Goal: Navigation & Orientation: Find specific page/section

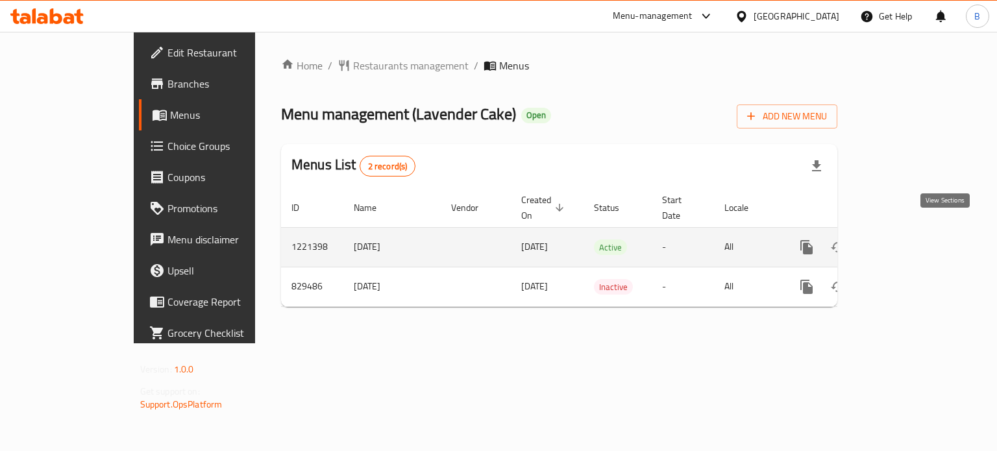
click at [906, 241] on icon "enhanced table" at bounding box center [900, 247] width 12 height 12
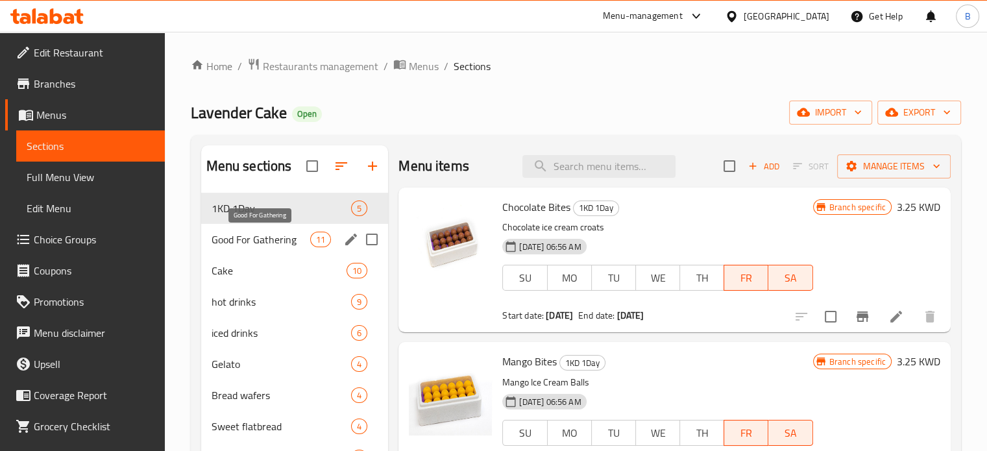
click at [221, 233] on span "Good For Gathering" at bounding box center [261, 240] width 99 height 16
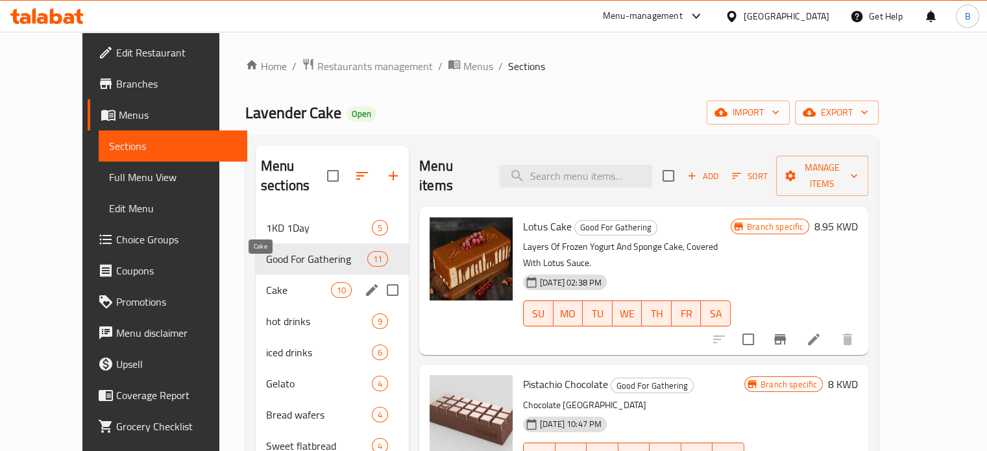
click at [266, 282] on span "Cake" at bounding box center [298, 290] width 65 height 16
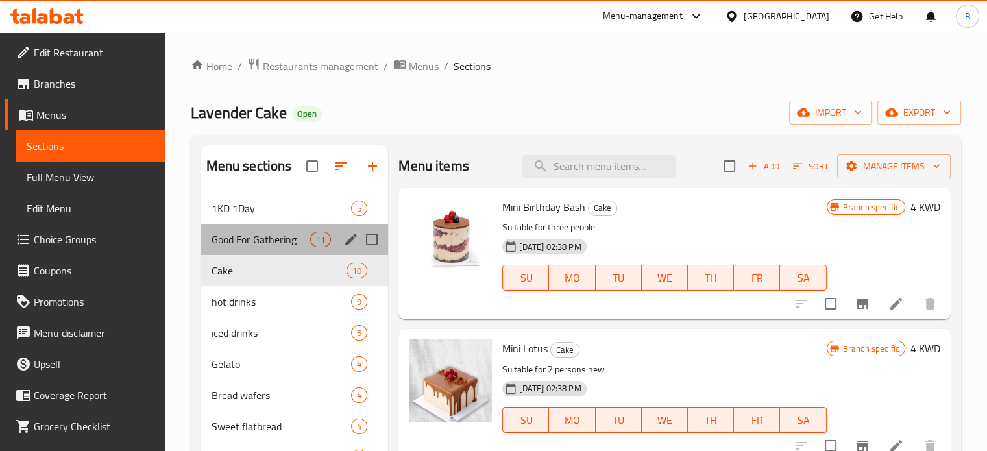
click at [295, 249] on div "Good For Gathering 11" at bounding box center [295, 239] width 188 height 31
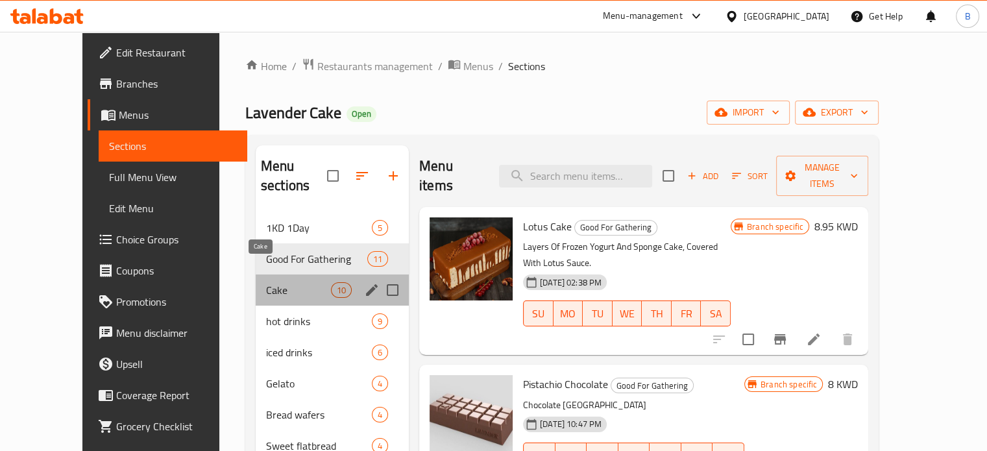
click at [266, 282] on span "Cake" at bounding box center [298, 290] width 65 height 16
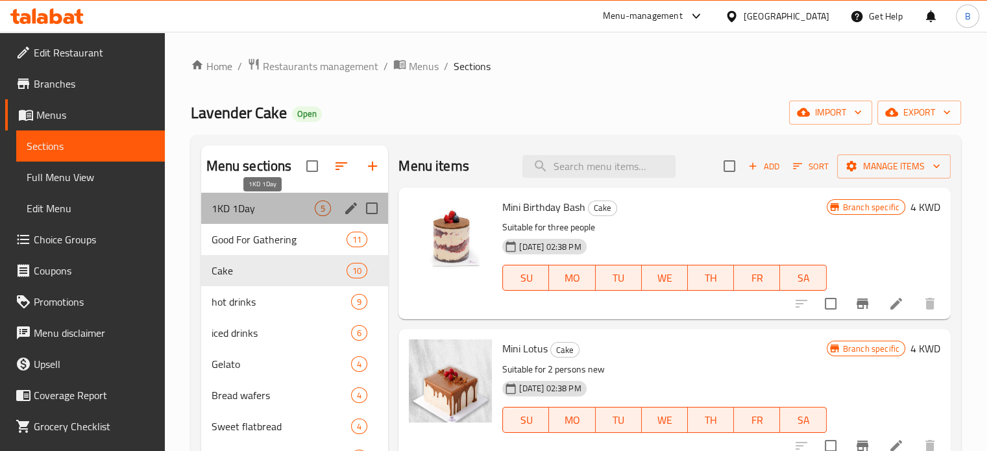
click at [245, 204] on span "1KD 1Day" at bounding box center [264, 208] width 104 height 16
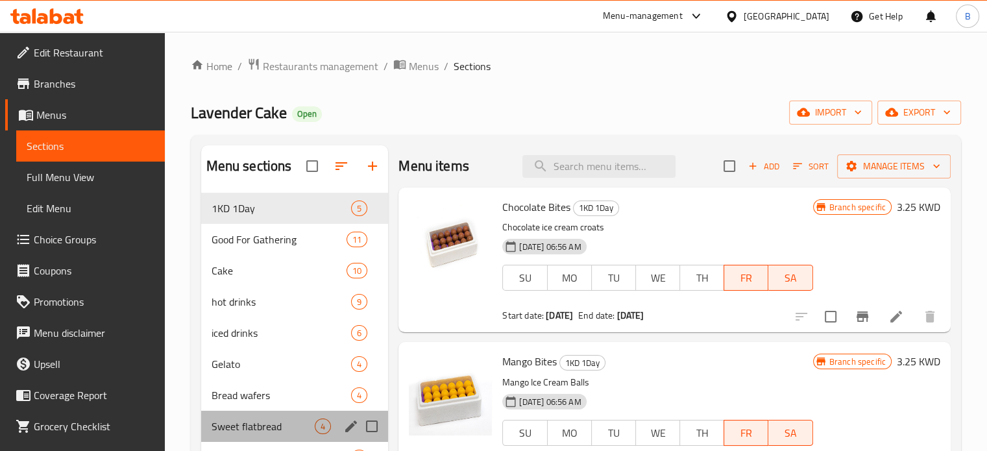
click at [253, 415] on div "Sweet flatbread 4" at bounding box center [295, 426] width 188 height 31
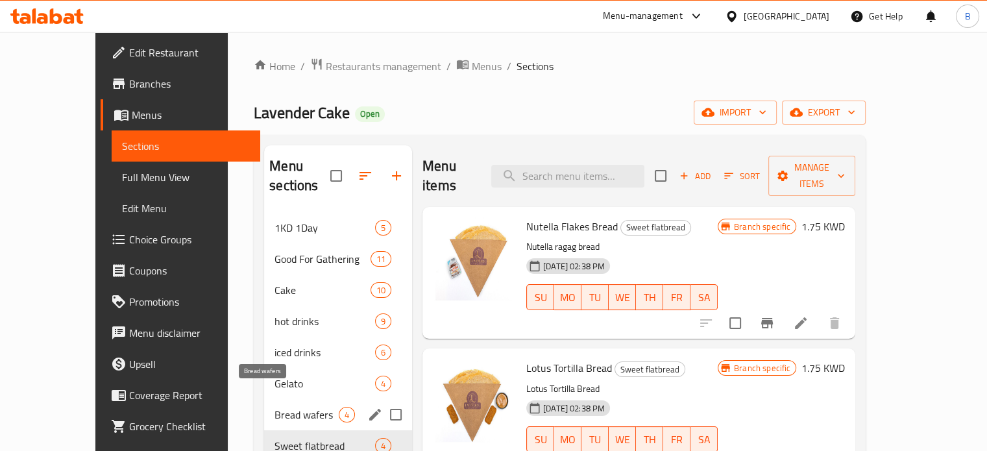
click at [274, 407] on span "Bread wafers" at bounding box center [306, 415] width 64 height 16
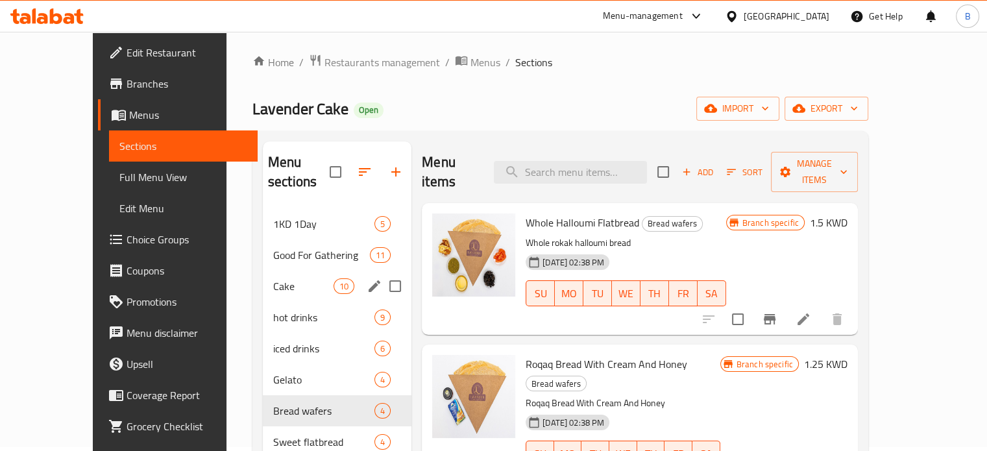
scroll to position [182, 0]
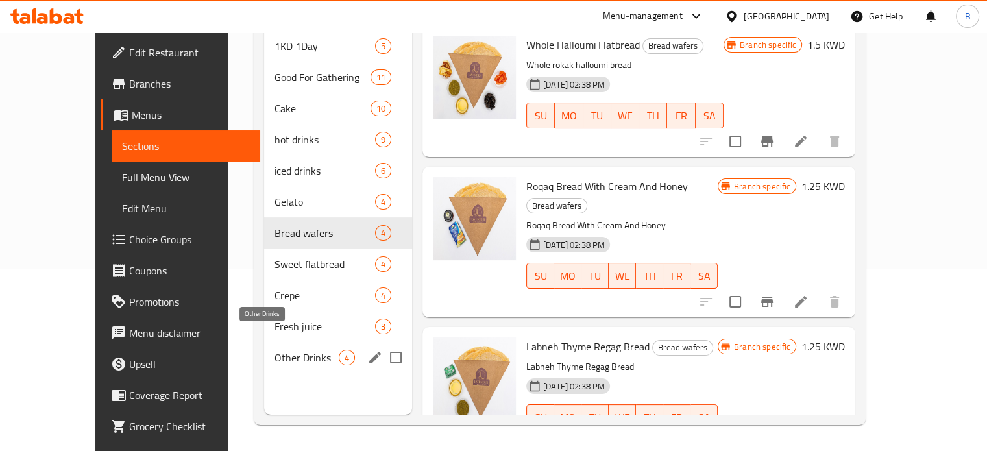
click at [274, 350] on span "Other Drinks" at bounding box center [306, 358] width 64 height 16
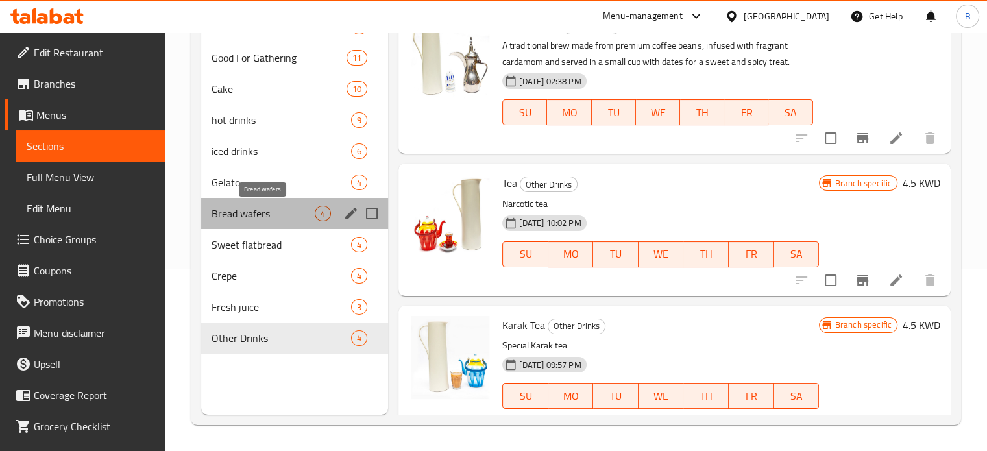
click at [261, 218] on span "Bread wafers" at bounding box center [264, 214] width 104 height 16
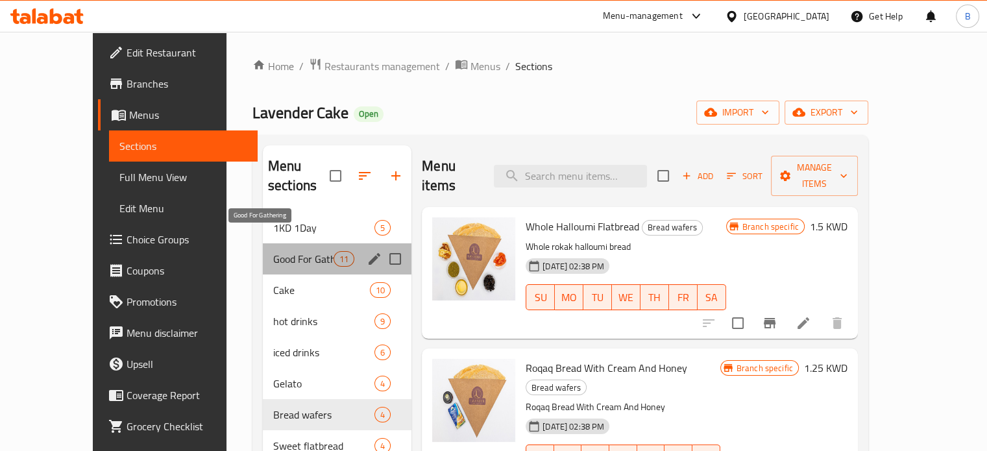
click at [273, 251] on span "Good For Gathering" at bounding box center [303, 259] width 60 height 16
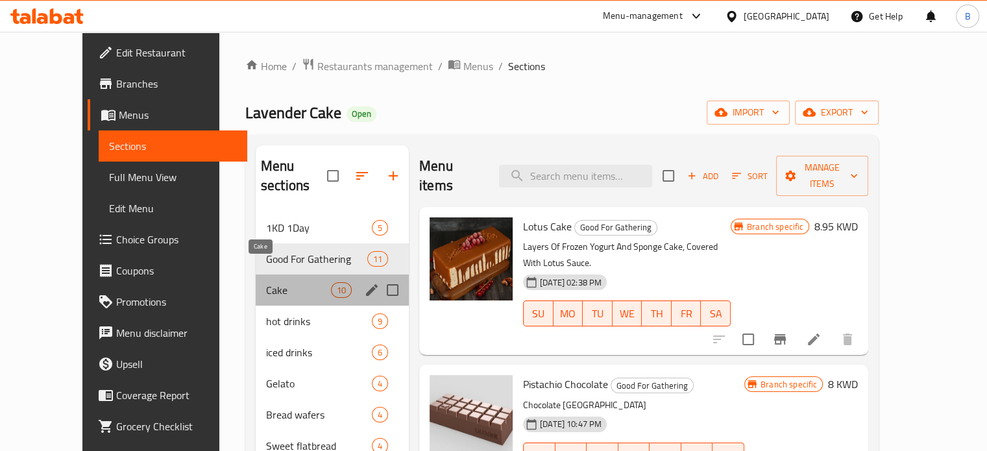
click at [266, 282] on span "Cake" at bounding box center [298, 290] width 65 height 16
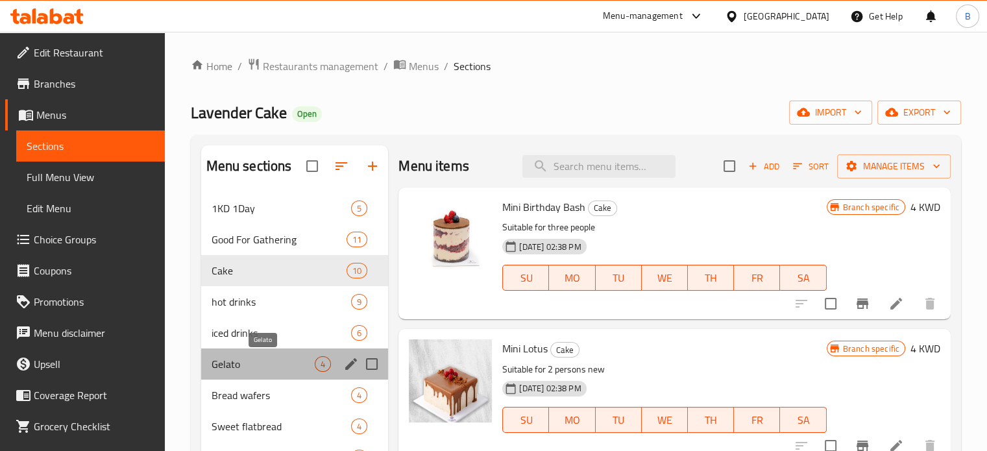
click at [230, 363] on span "Gelato" at bounding box center [264, 364] width 104 height 16
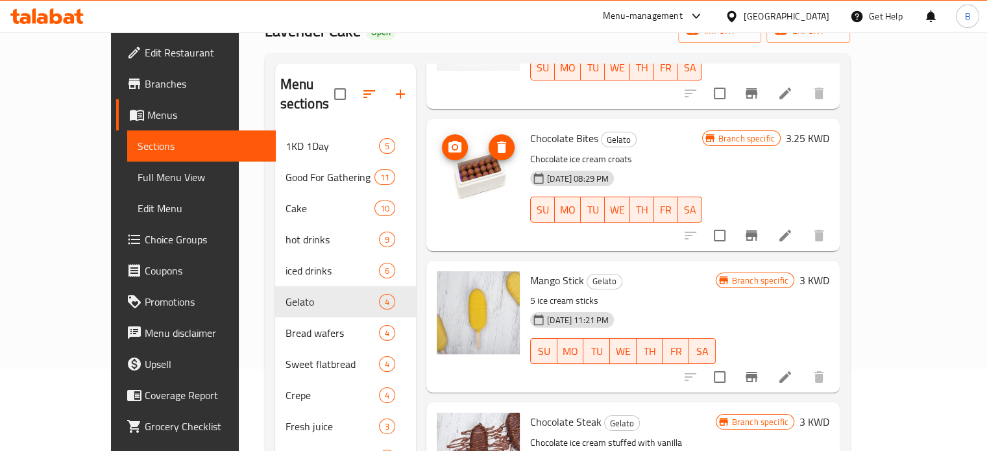
scroll to position [182, 0]
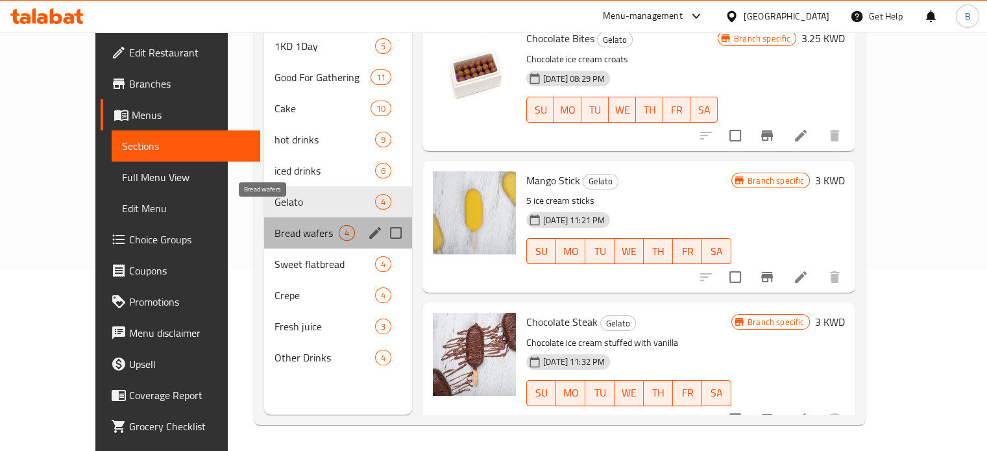
click at [274, 225] on span "Bread wafers" at bounding box center [306, 233] width 64 height 16
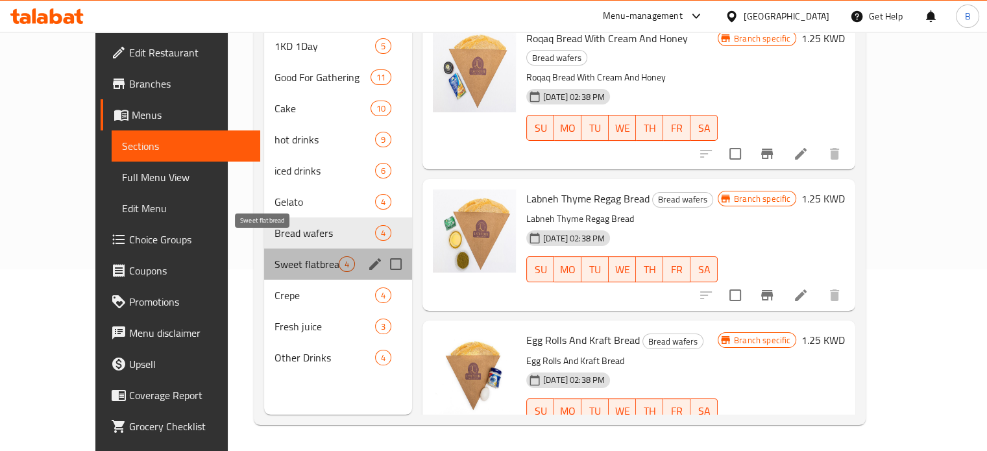
drag, startPoint x: 234, startPoint y: 248, endPoint x: 234, endPoint y: 261, distance: 13.6
click at [274, 256] on span "Sweet flatbread" at bounding box center [306, 264] width 64 height 16
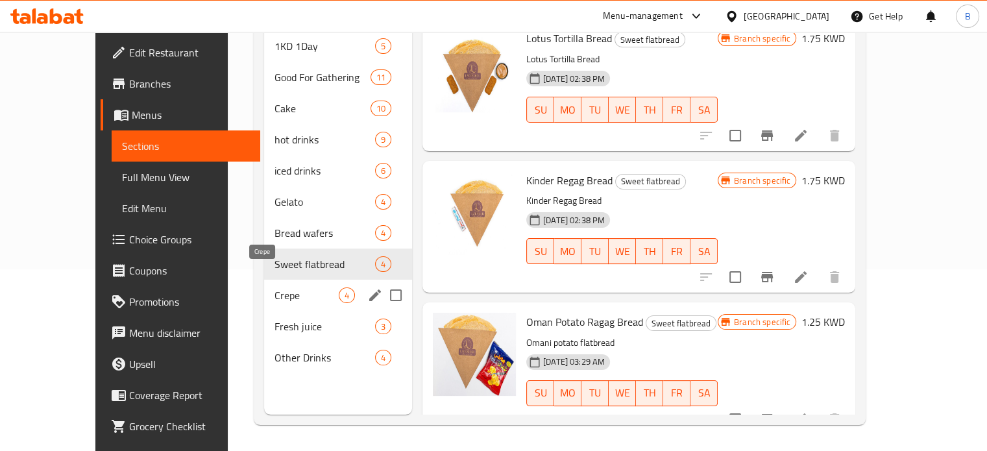
click at [274, 287] on span "Crepe" at bounding box center [306, 295] width 64 height 16
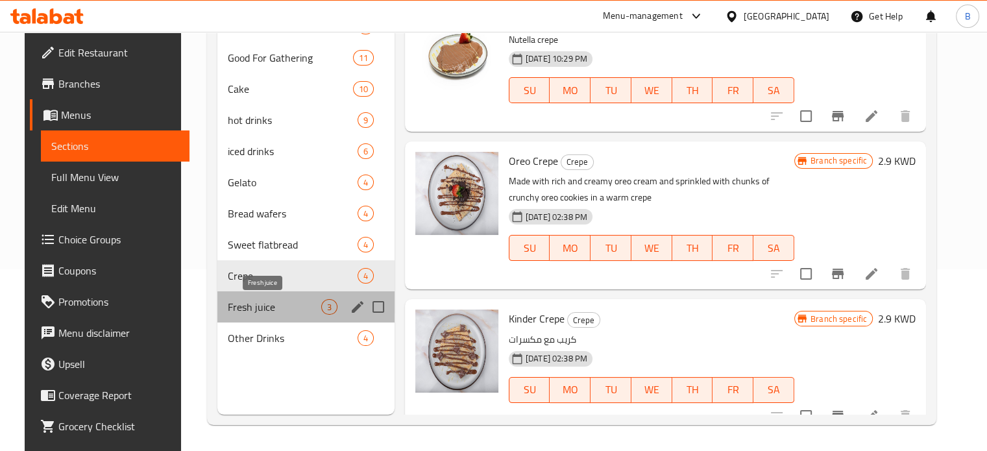
click at [267, 311] on span "Fresh juice" at bounding box center [274, 307] width 93 height 16
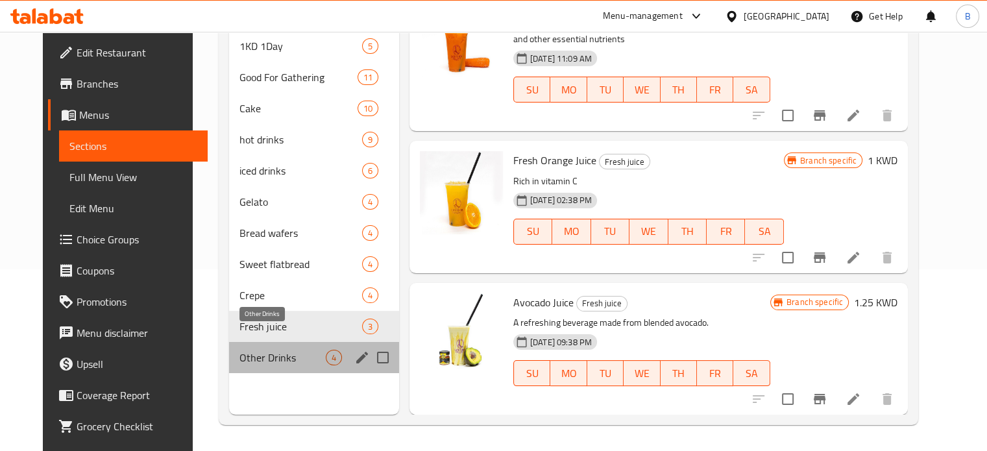
click at [264, 350] on span "Other Drinks" at bounding box center [282, 358] width 86 height 16
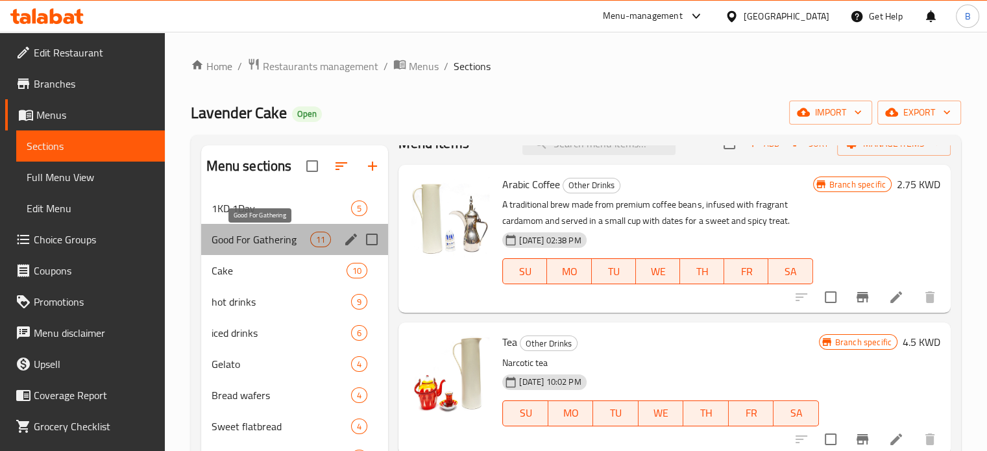
click at [293, 240] on span "Good For Gathering" at bounding box center [261, 240] width 99 height 16
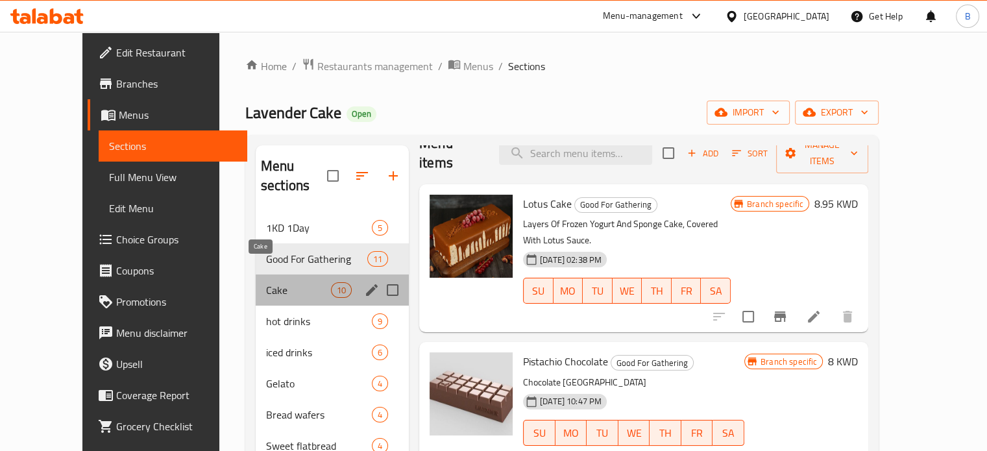
click at [266, 282] on span "Cake" at bounding box center [298, 290] width 65 height 16
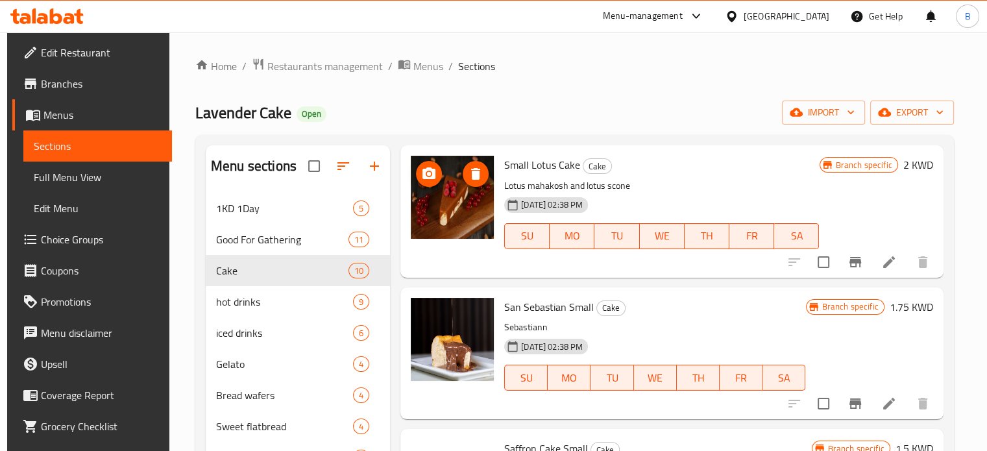
scroll to position [477, 0]
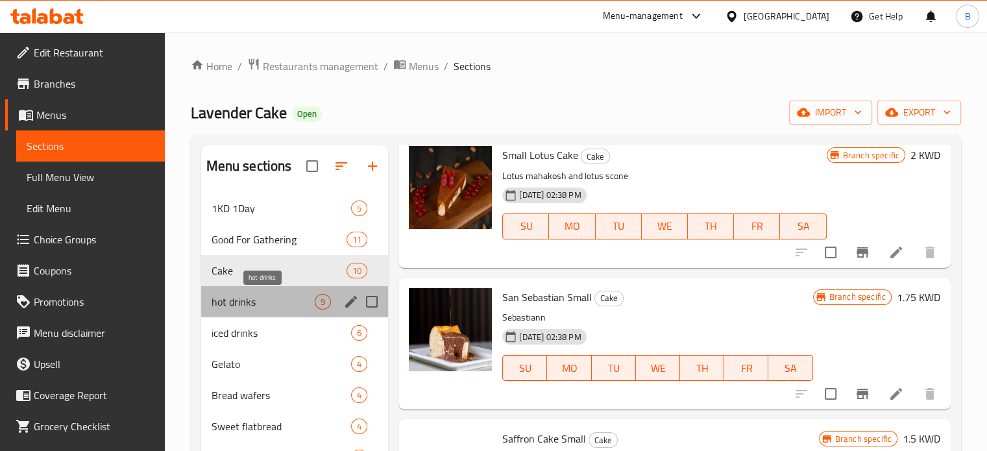
click at [275, 295] on span "hot drinks" at bounding box center [264, 302] width 104 height 16
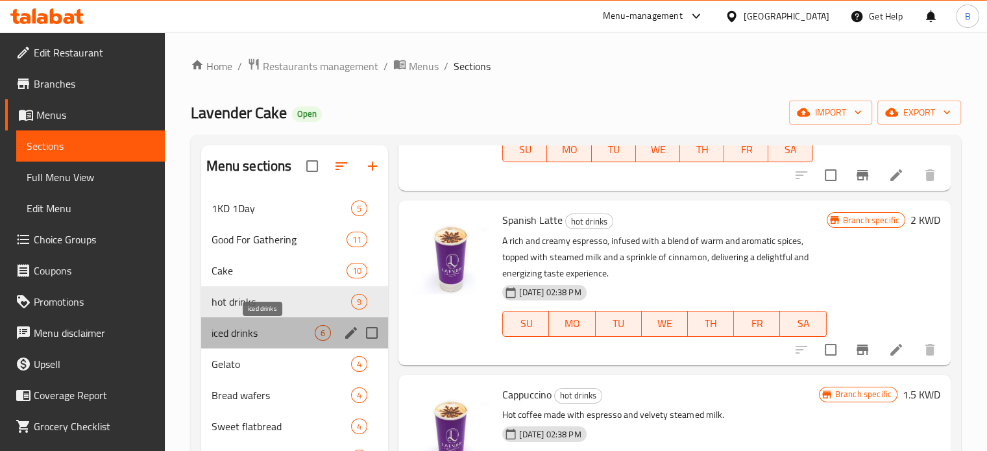
click at [265, 334] on span "iced drinks" at bounding box center [264, 333] width 104 height 16
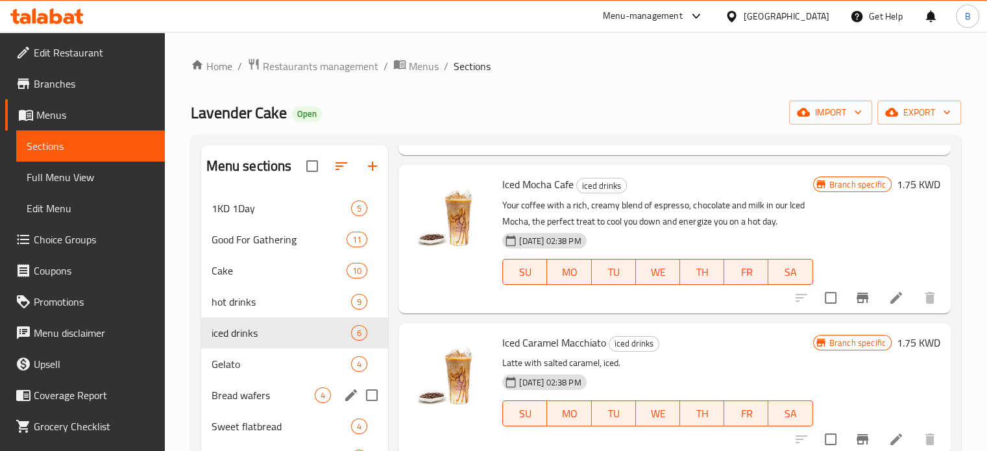
scroll to position [126, 0]
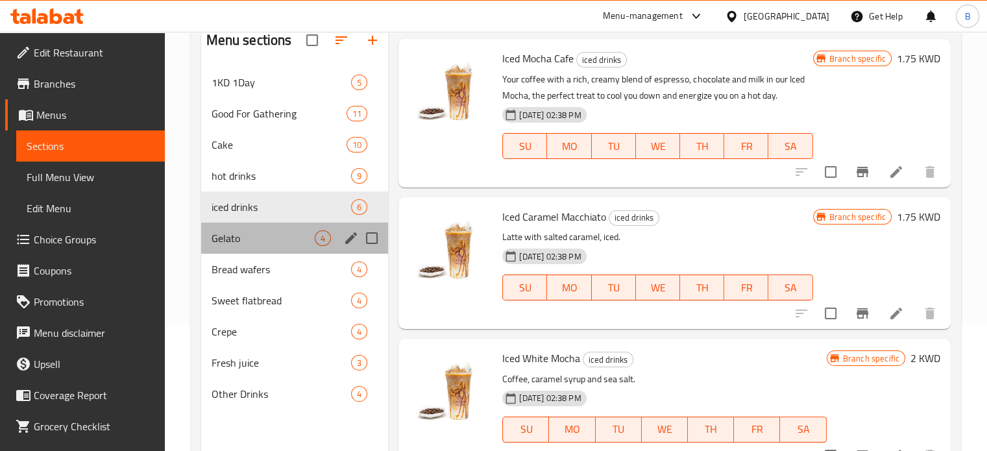
click at [250, 223] on div "Gelato 4" at bounding box center [295, 238] width 188 height 31
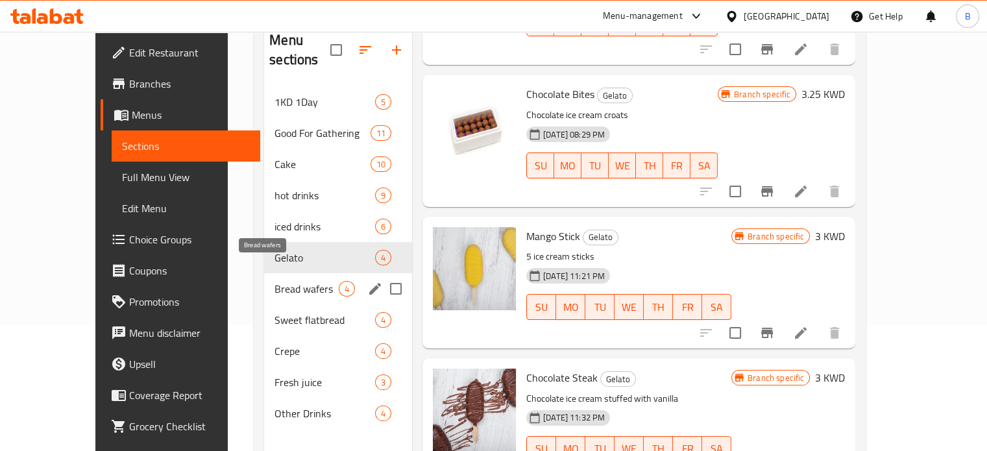
click at [274, 281] on span "Bread wafers" at bounding box center [306, 289] width 64 height 16
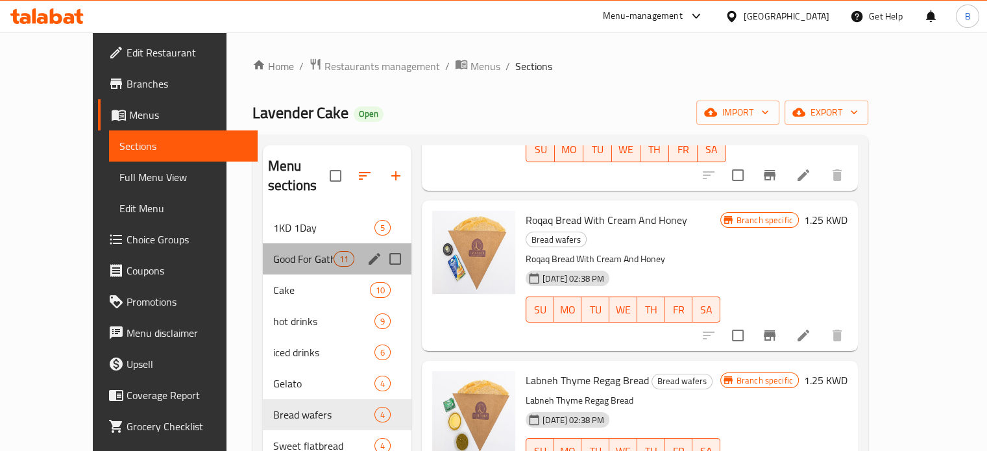
click at [276, 247] on div "Good For Gathering 11" at bounding box center [337, 258] width 149 height 31
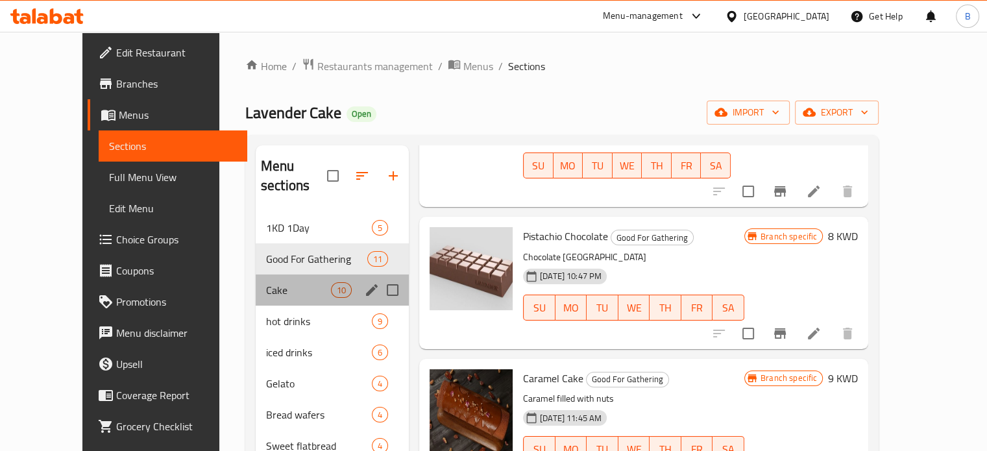
click at [263, 274] on div "Cake 10" at bounding box center [332, 289] width 153 height 31
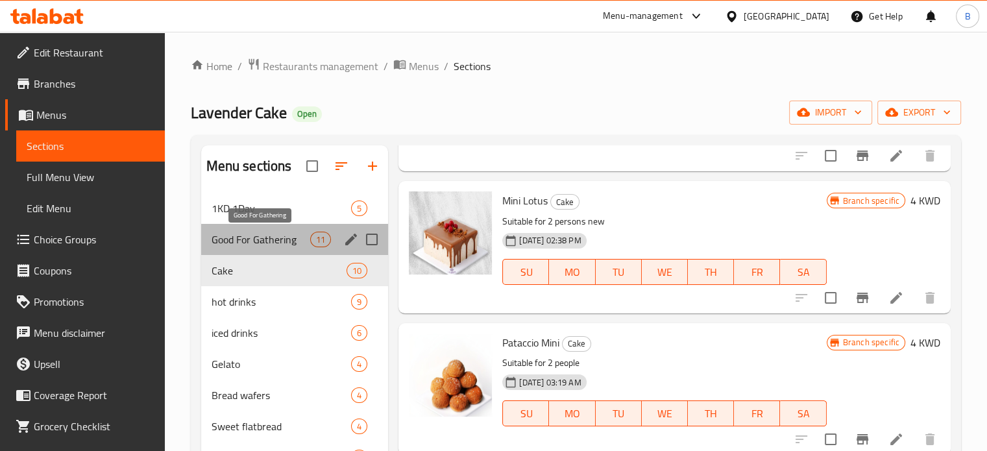
click at [288, 237] on span "Good For Gathering" at bounding box center [261, 240] width 99 height 16
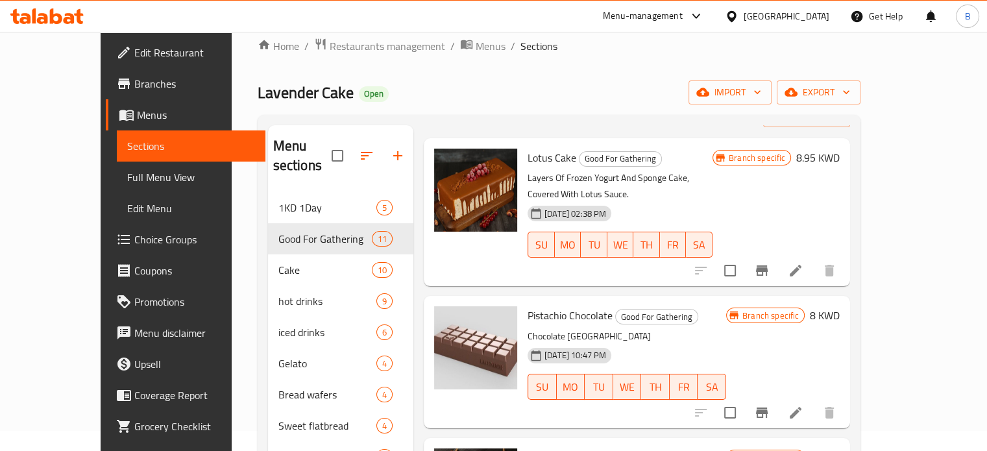
scroll to position [19, 0]
